Goal: Transaction & Acquisition: Purchase product/service

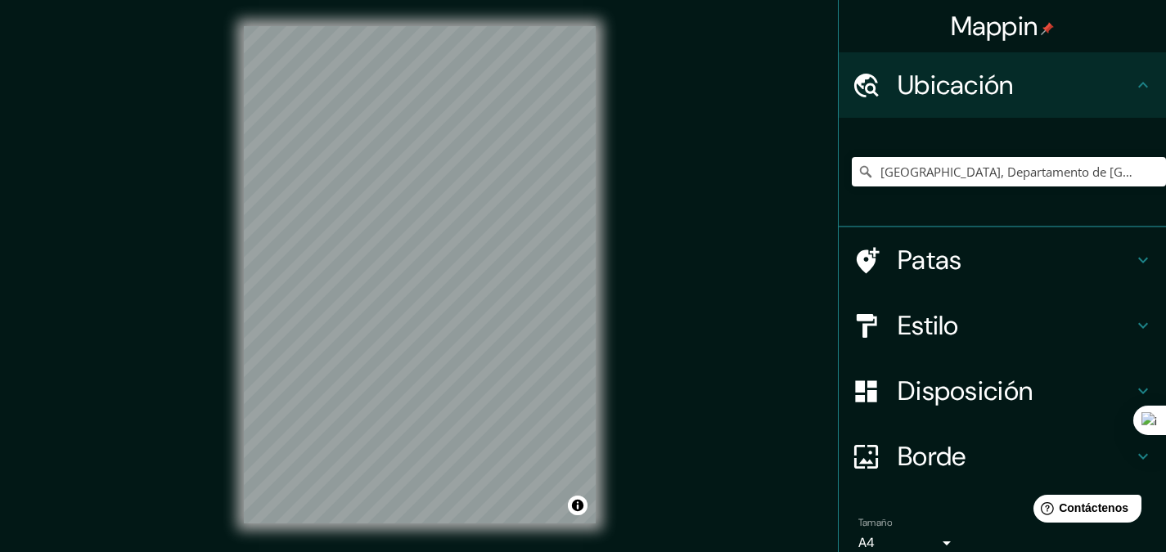
click at [903, 326] on font "Estilo" at bounding box center [928, 325] width 61 height 34
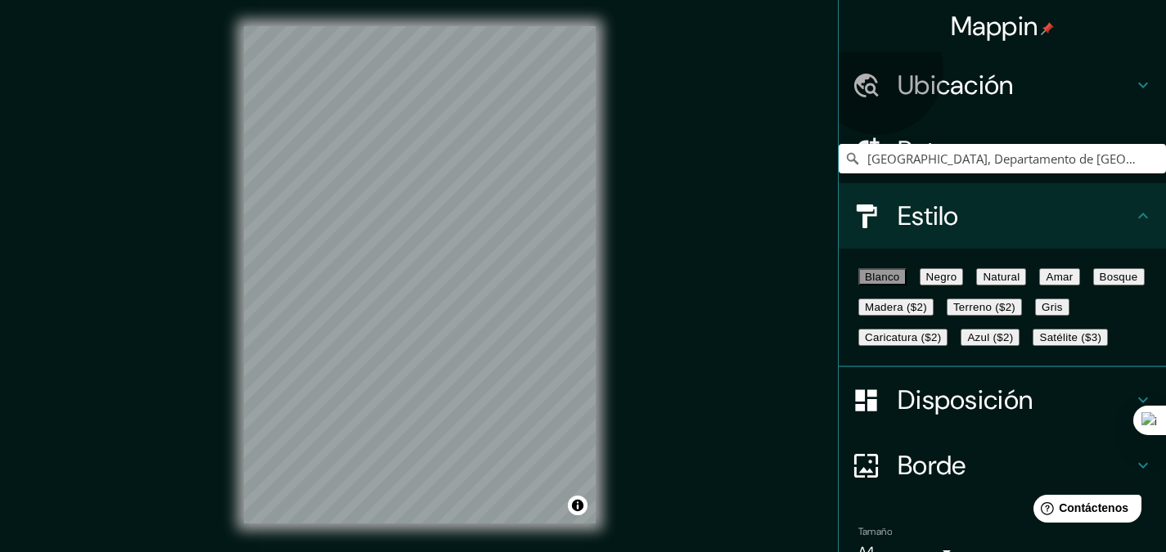
click at [1039, 344] on font "Satélite ($3)" at bounding box center [1070, 337] width 62 height 12
click at [1013, 344] on font "Azul ($2)" at bounding box center [990, 337] width 46 height 12
click at [921, 344] on font "Caricatura ($2)" at bounding box center [903, 337] width 76 height 12
click at [1042, 313] on font "Gris" at bounding box center [1052, 307] width 21 height 12
click at [953, 313] on font "Terreno ($2)" at bounding box center [984, 307] width 62 height 12
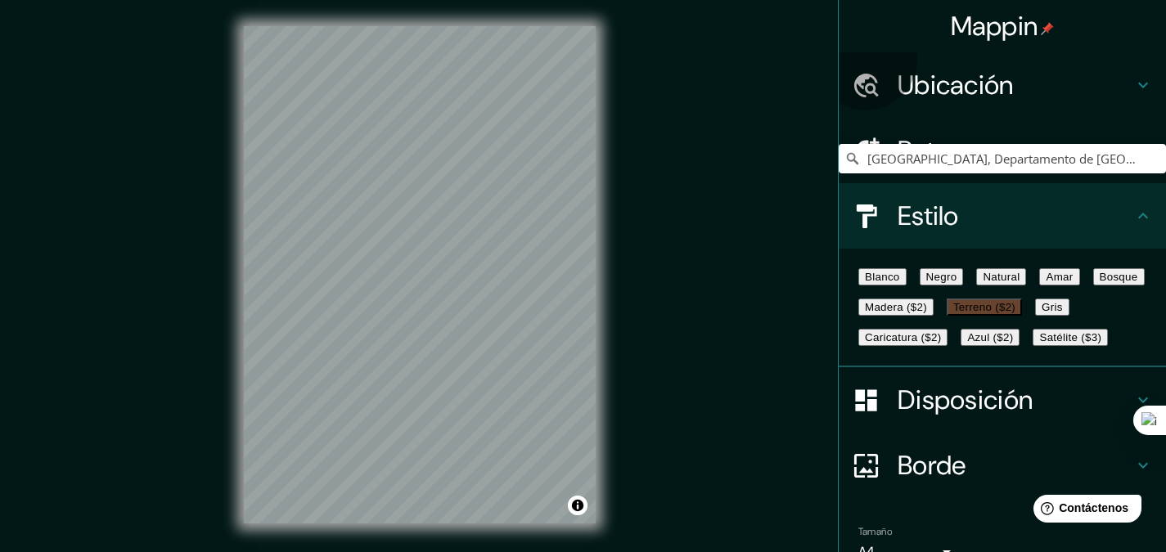
click at [1100, 283] on font "Bosque" at bounding box center [1119, 277] width 38 height 12
click at [953, 313] on font "Terreno ($2)" at bounding box center [984, 307] width 62 height 12
click at [1020, 283] on font "Natural" at bounding box center [1001, 277] width 37 height 12
click at [621, 413] on div "Mappin Ubicación Sucre, Departamento de [GEOGRAPHIC_DATA], [GEOGRAPHIC_DATA] Pa…" at bounding box center [583, 288] width 1166 height 576
click at [957, 283] on font "Negro" at bounding box center [941, 277] width 31 height 12
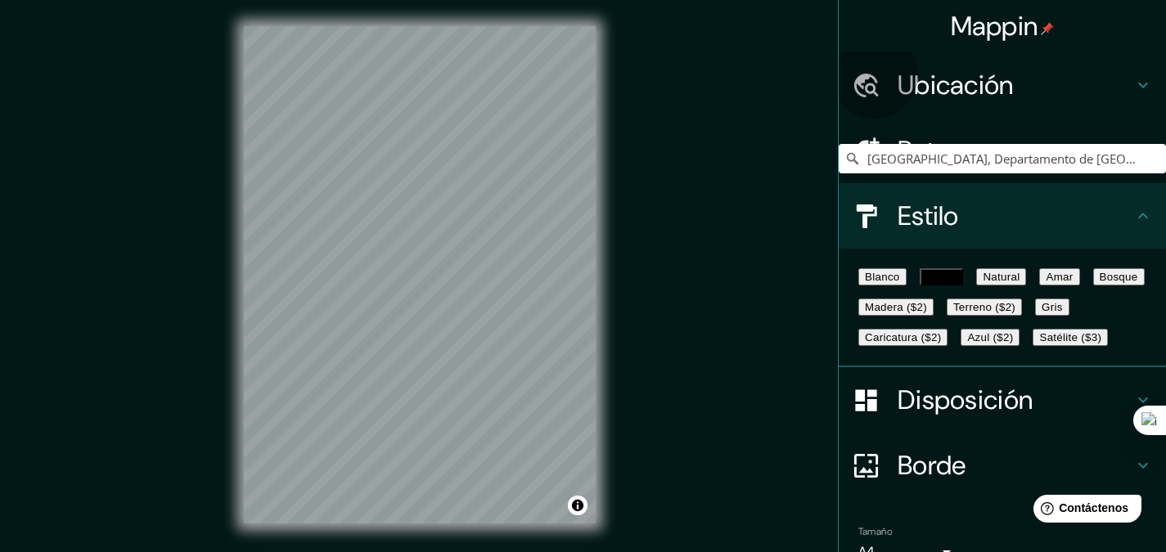
click at [882, 283] on font "Blanco" at bounding box center [882, 277] width 35 height 12
